Goal: Information Seeking & Learning: Check status

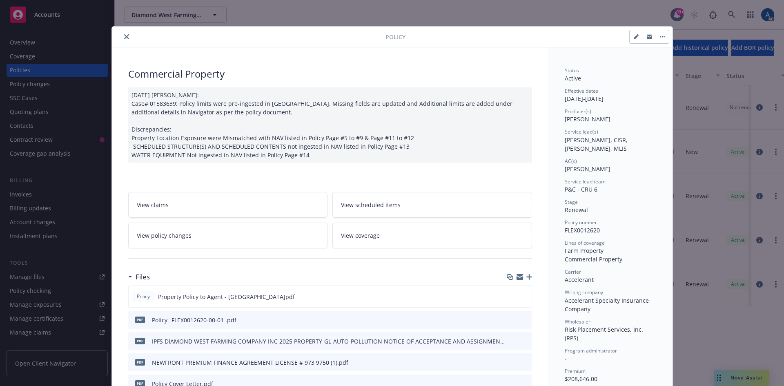
click at [124, 37] on icon "close" at bounding box center [126, 36] width 5 height 5
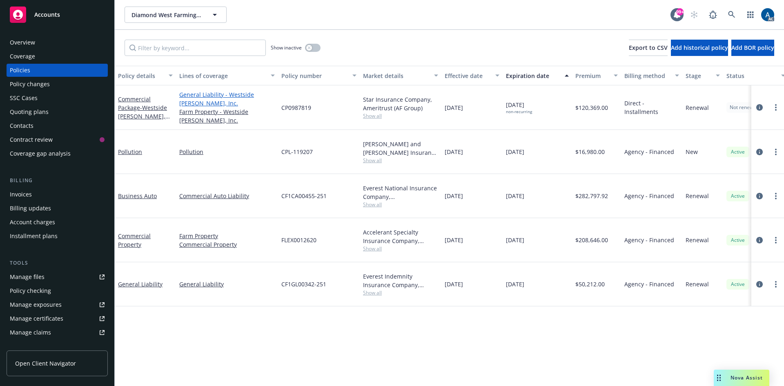
click at [199, 97] on link "General Liability - Westside [PERSON_NAME], Inc." at bounding box center [227, 98] width 96 height 17
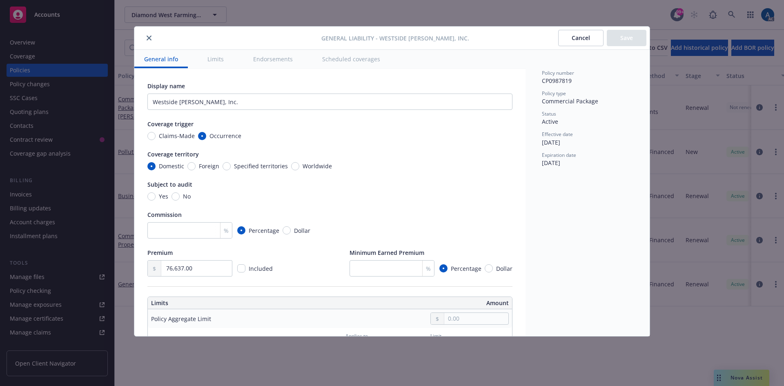
click at [152, 40] on button "close" at bounding box center [149, 38] width 10 height 10
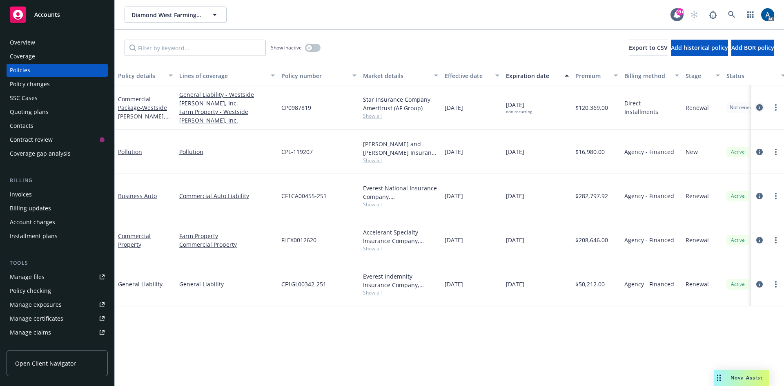
click at [759, 110] on icon "circleInformation" at bounding box center [759, 107] width 7 height 7
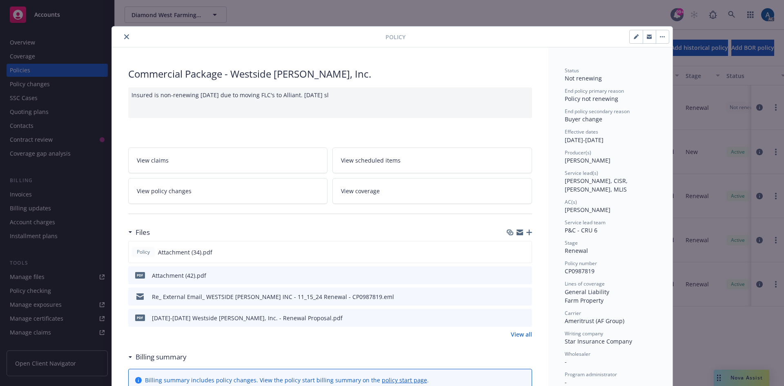
click at [521, 276] on icon "preview file" at bounding box center [524, 275] width 7 height 6
click at [124, 38] on icon "close" at bounding box center [126, 36] width 5 height 5
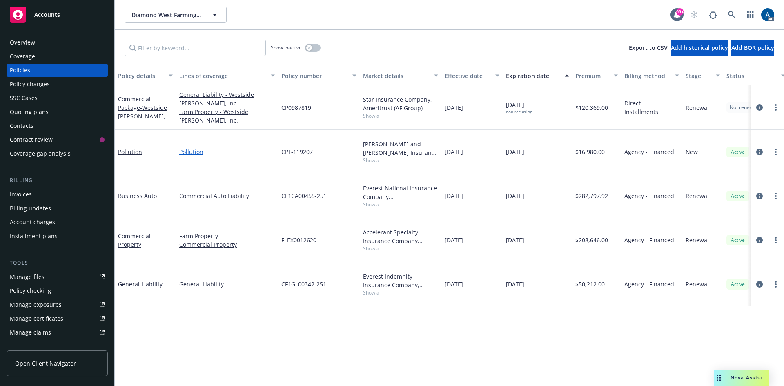
click at [189, 150] on link "Pollution" at bounding box center [227, 151] width 96 height 9
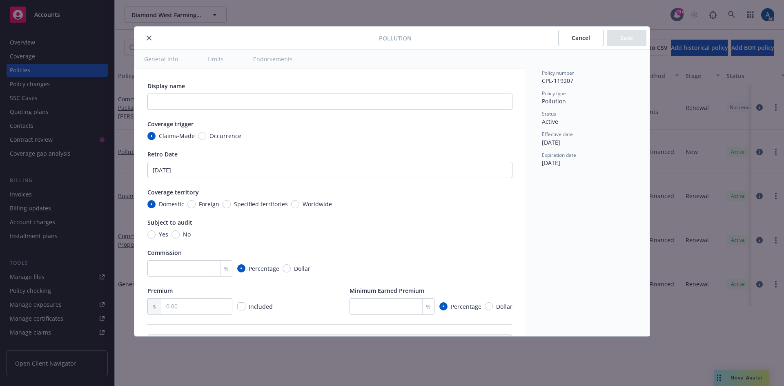
type textarea "x"
drag, startPoint x: 150, startPoint y: 37, endPoint x: 165, endPoint y: 53, distance: 21.4
click at [150, 38] on icon "close" at bounding box center [149, 38] width 5 height 5
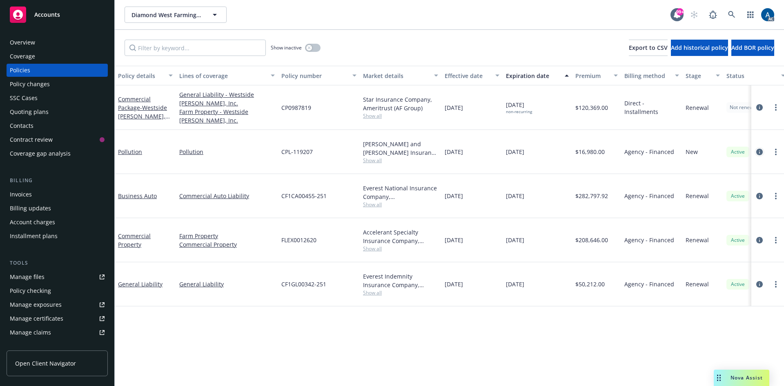
click at [762, 152] on icon "circleInformation" at bounding box center [759, 152] width 7 height 7
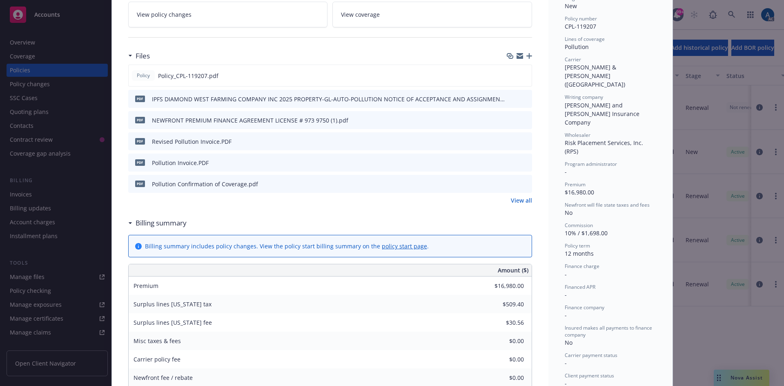
scroll to position [204, 0]
click at [521, 72] on icon "preview file" at bounding box center [523, 75] width 7 height 6
